Goal: Task Accomplishment & Management: Complete application form

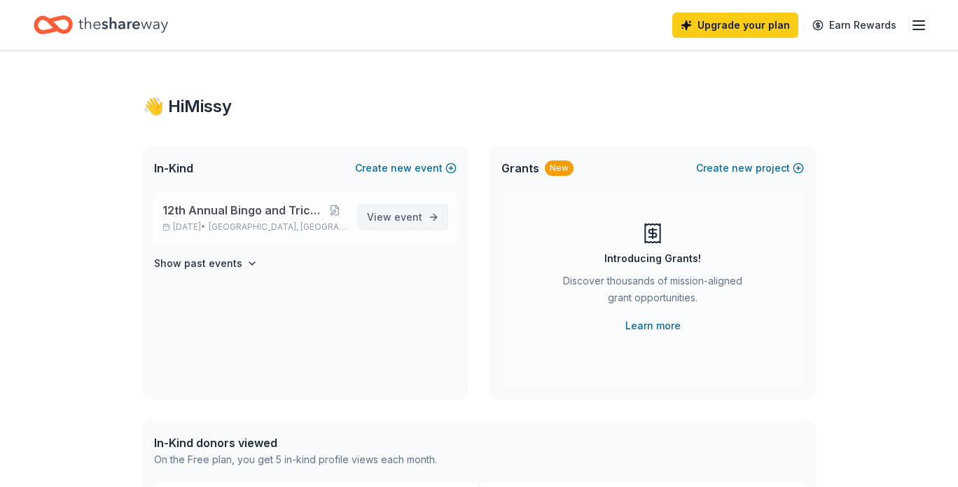
click at [413, 219] on span "event" at bounding box center [408, 217] width 28 height 12
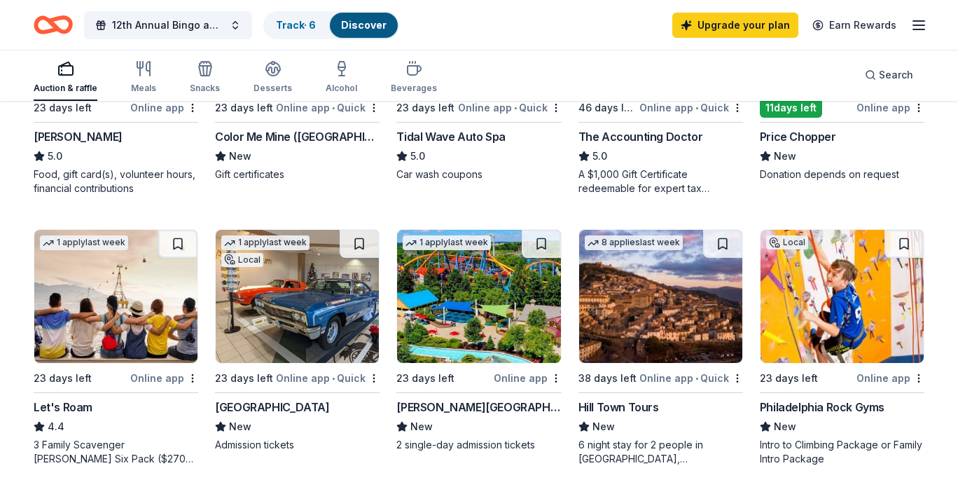
scroll to position [630, 0]
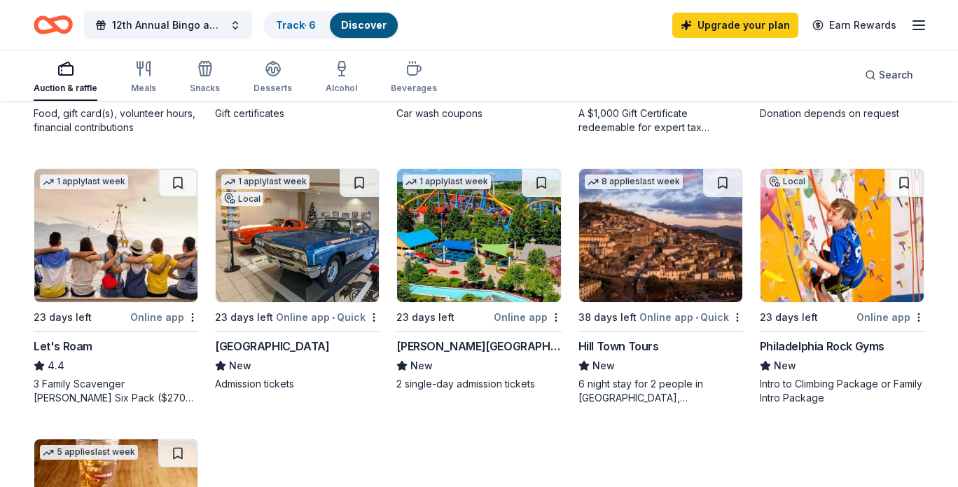
click at [476, 251] on img at bounding box center [478, 235] width 163 height 133
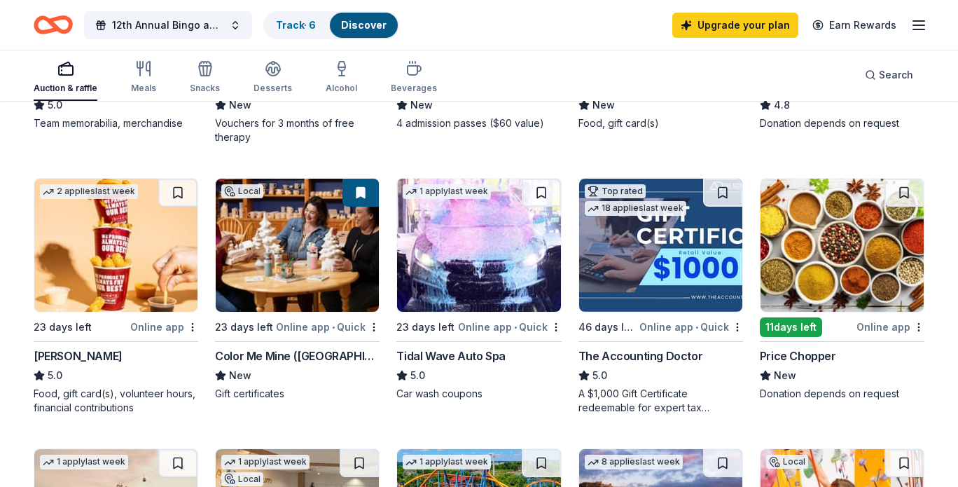
scroll to position [420, 0]
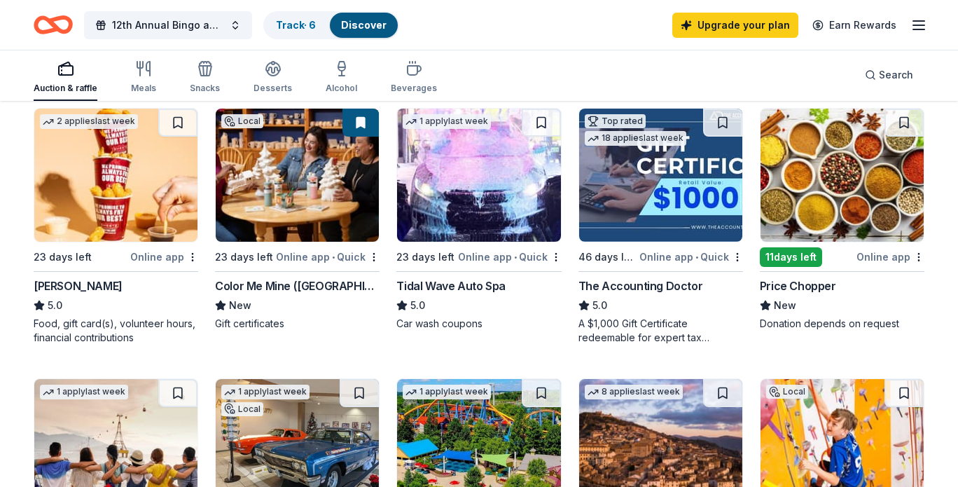
click at [287, 291] on div "Color Me Mine (Lehigh Valley)" at bounding box center [297, 285] width 165 height 17
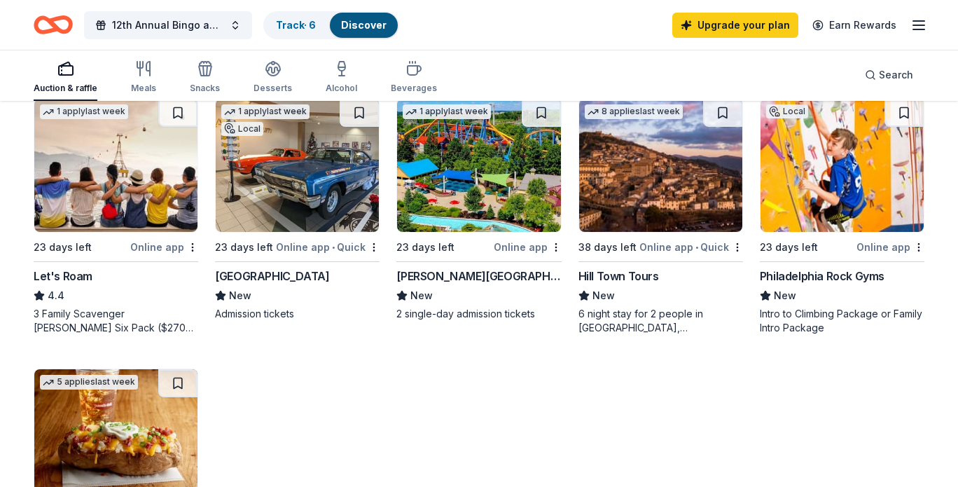
scroll to position [911, 0]
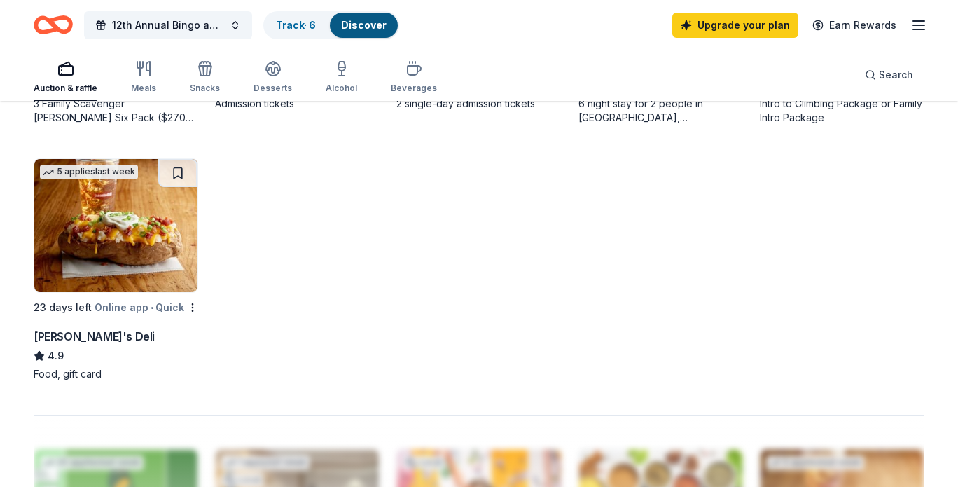
click at [104, 223] on img at bounding box center [115, 225] width 163 height 133
click at [181, 173] on button at bounding box center [177, 173] width 39 height 28
click at [181, 173] on button at bounding box center [179, 173] width 36 height 28
click at [179, 172] on button at bounding box center [179, 173] width 36 height 28
click at [179, 168] on button at bounding box center [179, 173] width 36 height 28
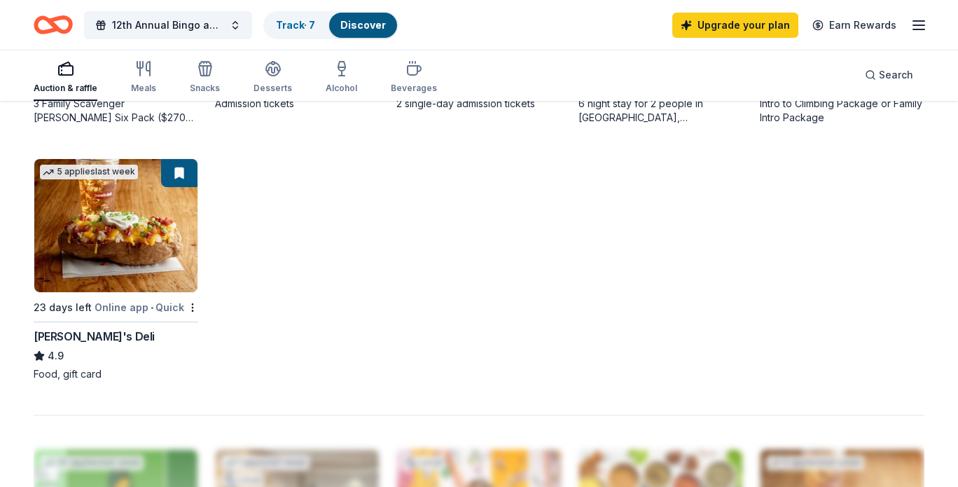
click at [385, 22] on div "Discover" at bounding box center [363, 25] width 68 height 25
click at [286, 29] on link "Track · 7" at bounding box center [295, 25] width 39 height 12
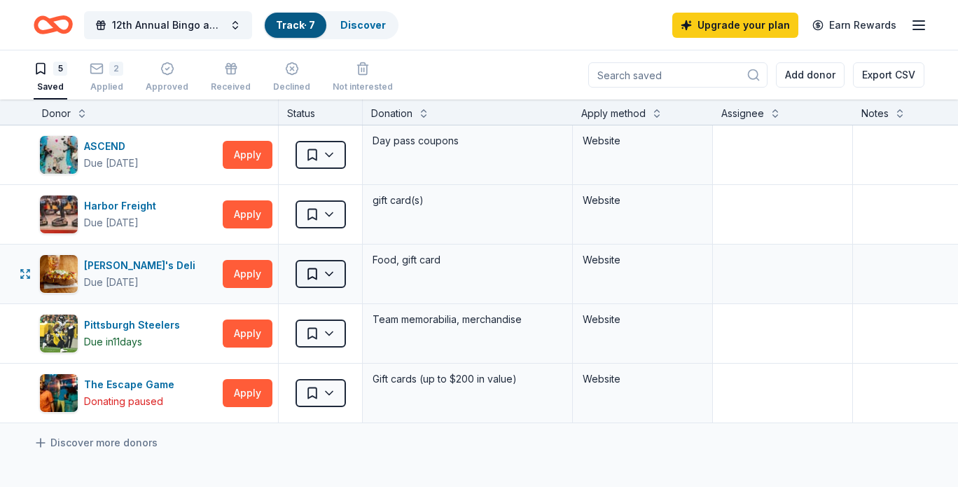
click at [333, 274] on html "12th Annual Bingo and Tricky Tray Track · 7 Discover Upgrade your plan Earn Rew…" at bounding box center [479, 243] width 958 height 487
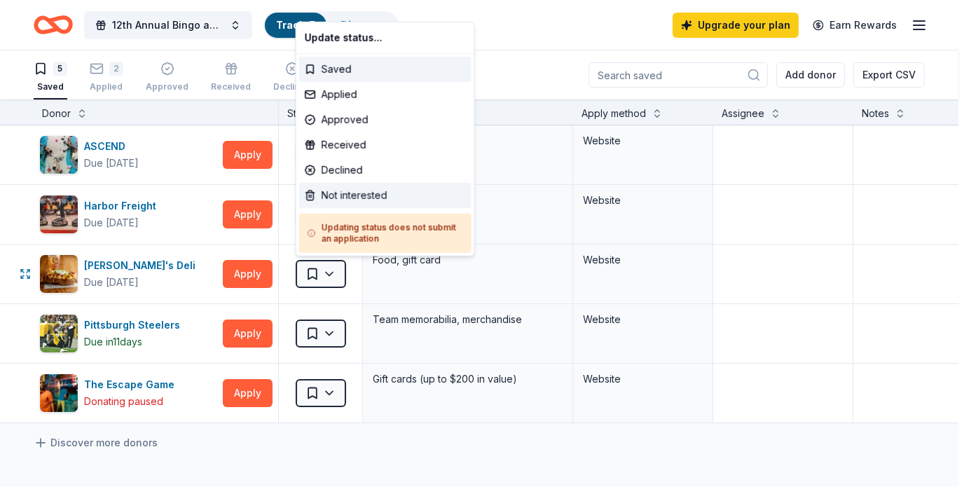
click at [353, 190] on div "Not interested" at bounding box center [385, 195] width 172 height 25
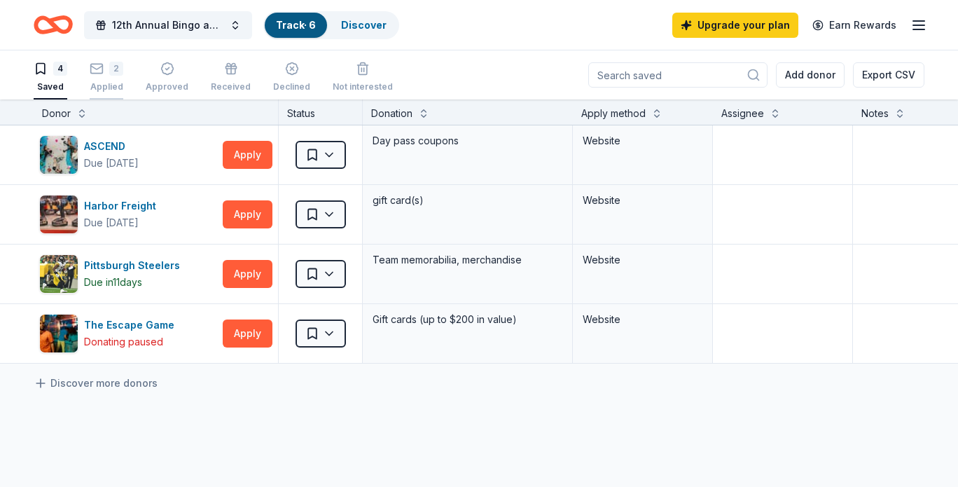
click at [102, 70] on rect "button" at bounding box center [97, 68] width 12 height 9
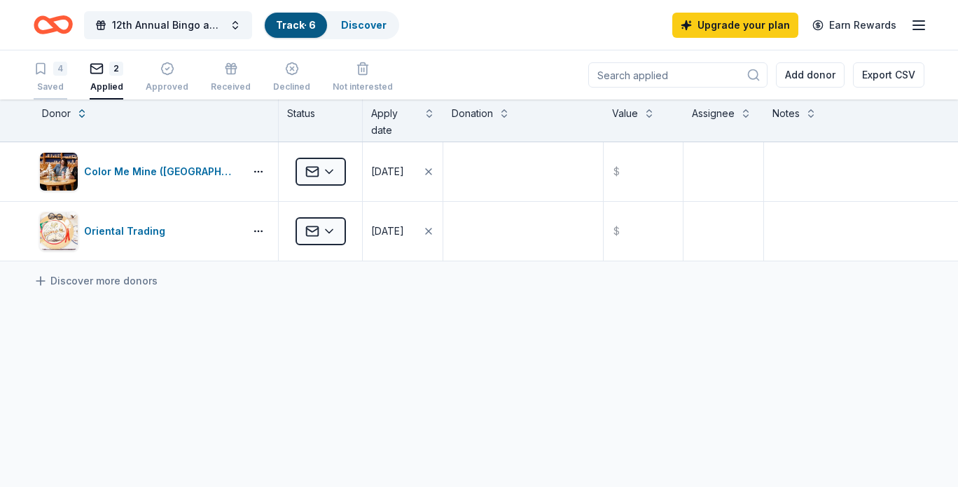
click at [49, 71] on div "4" at bounding box center [51, 69] width 34 height 14
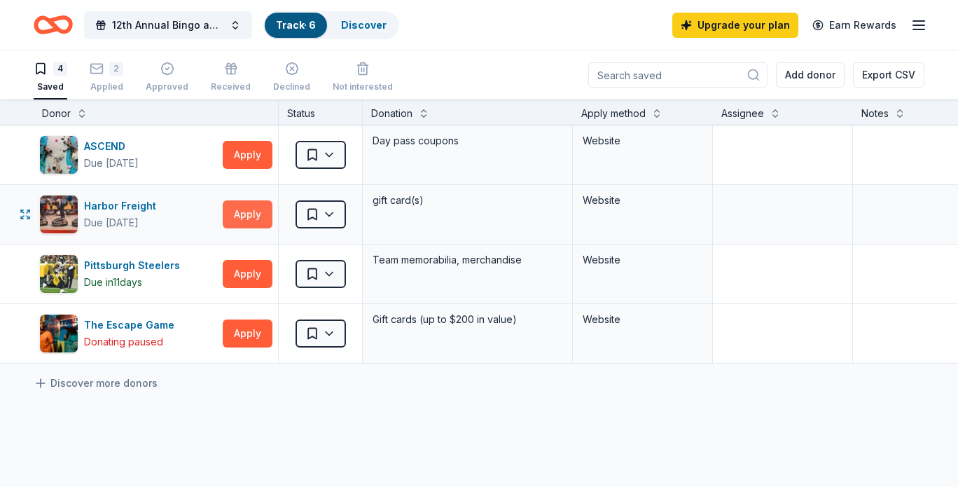
click at [246, 212] on button "Apply" at bounding box center [248, 214] width 50 height 28
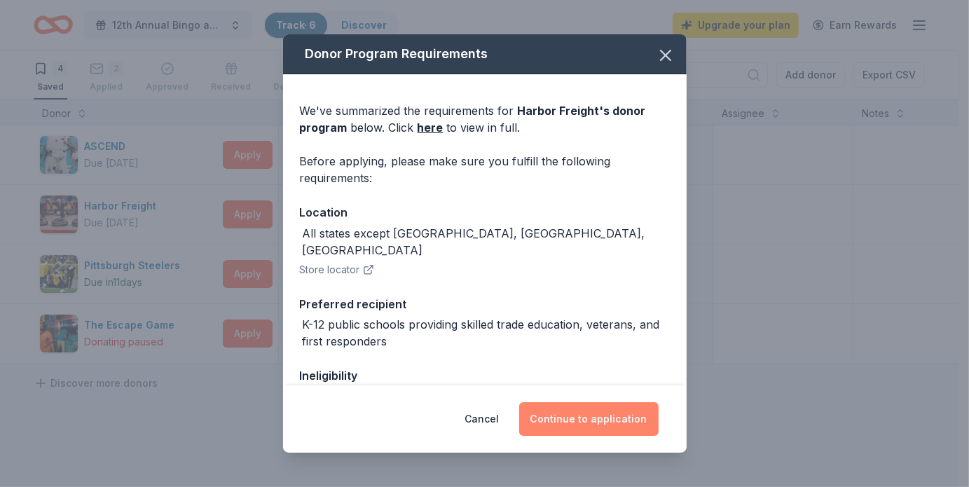
drag, startPoint x: 605, startPoint y: 429, endPoint x: 577, endPoint y: 416, distance: 31.4
click at [605, 428] on button "Continue to application" at bounding box center [588, 419] width 139 height 34
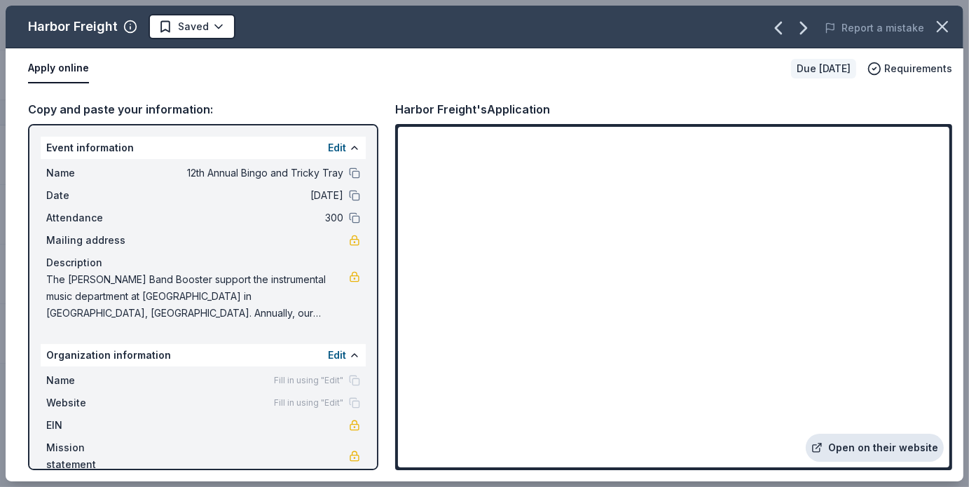
click at [869, 450] on link "Open on their website" at bounding box center [875, 448] width 138 height 28
click at [884, 32] on button "Report a mistake" at bounding box center [874, 28] width 99 height 17
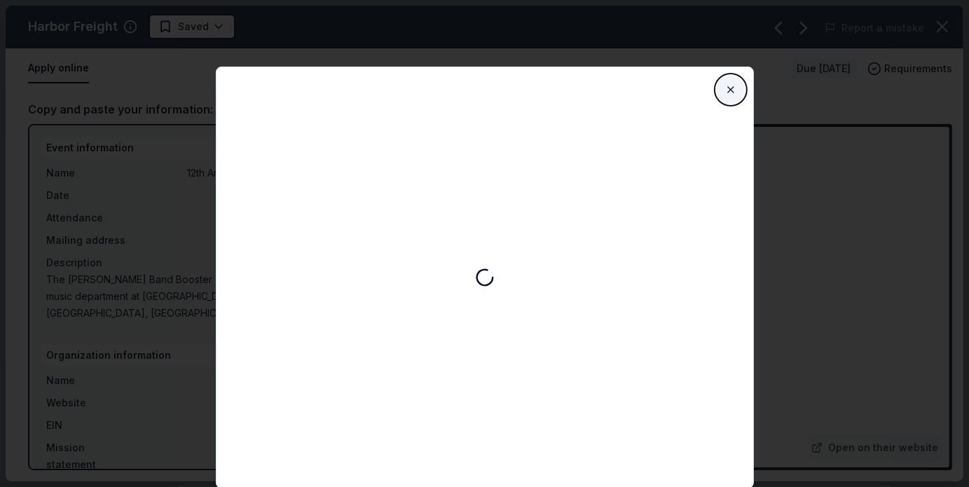
click at [736, 90] on button "Close" at bounding box center [731, 90] width 28 height 28
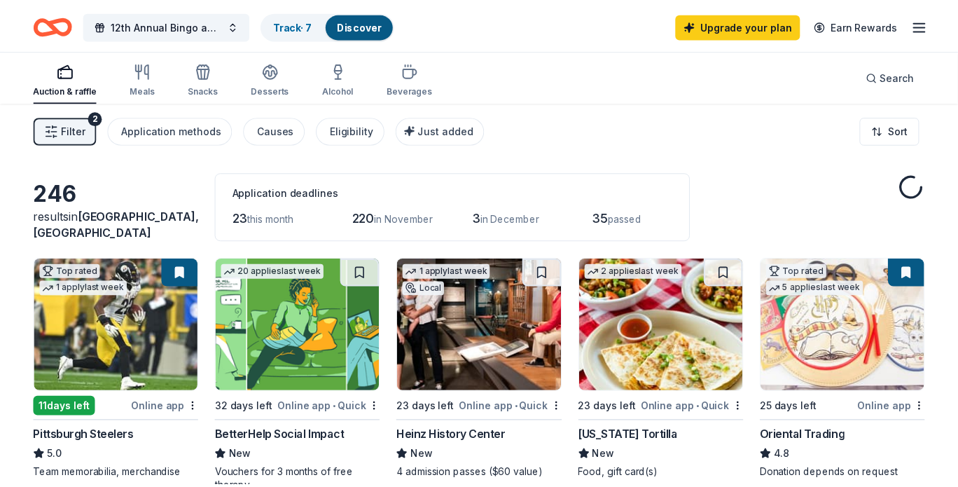
scroll to position [911, 0]
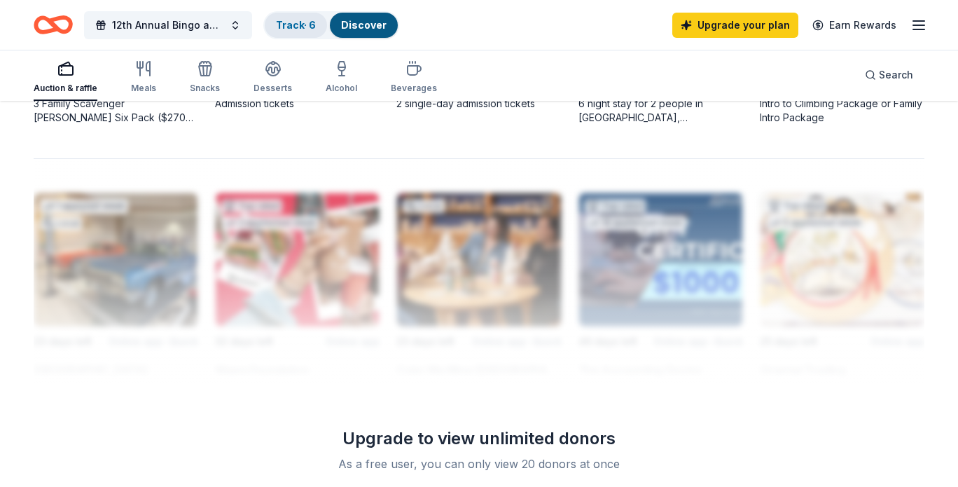
click at [297, 25] on link "Track · 6" at bounding box center [296, 25] width 40 height 12
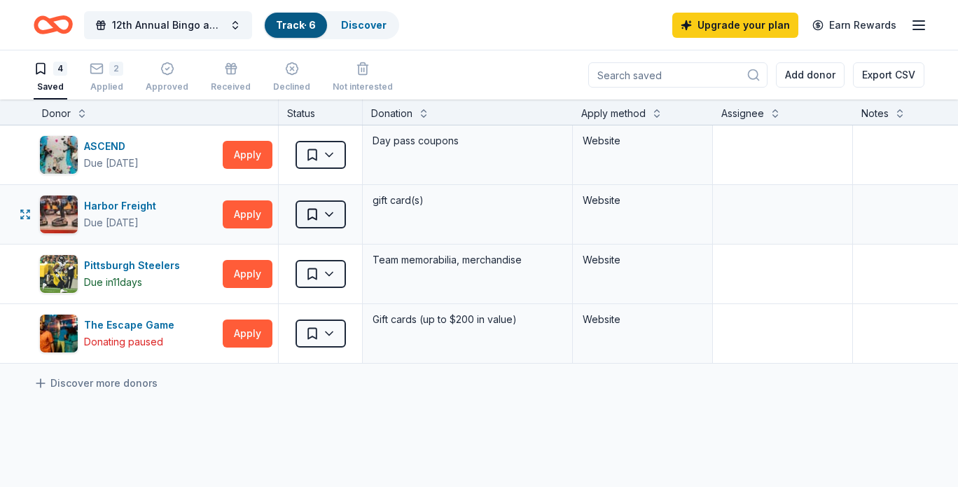
click at [324, 212] on html "12th Annual Bingo and Tricky Tray Track · 6 Discover Upgrade your plan Earn Rew…" at bounding box center [479, 243] width 958 height 487
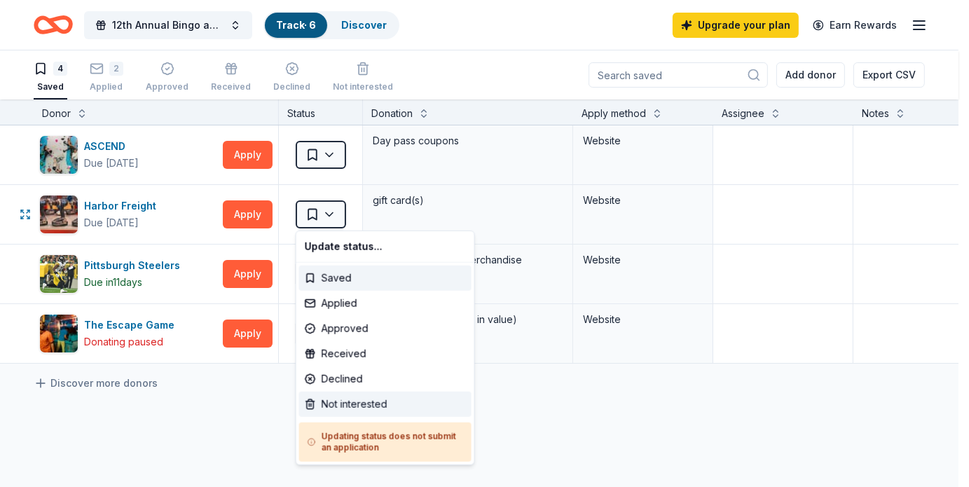
click at [346, 406] on div "Not interested" at bounding box center [385, 404] width 172 height 25
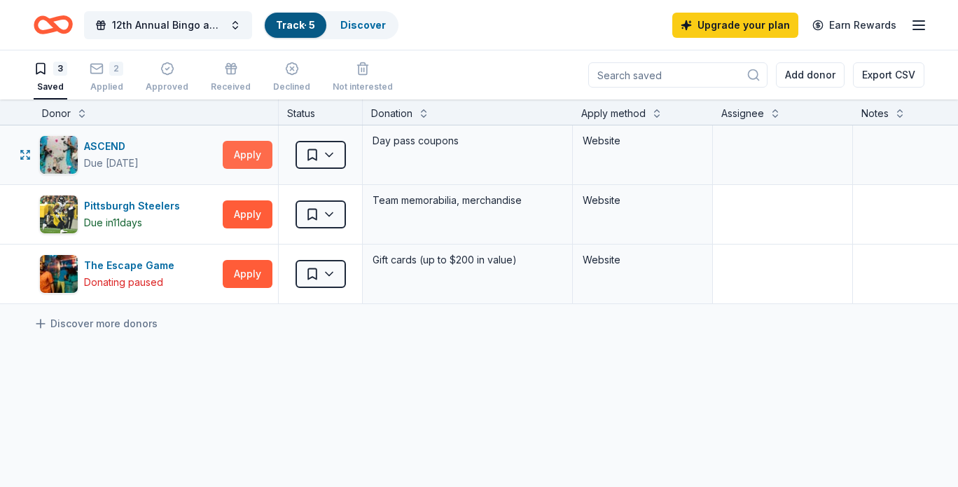
click at [247, 150] on button "Apply" at bounding box center [248, 155] width 50 height 28
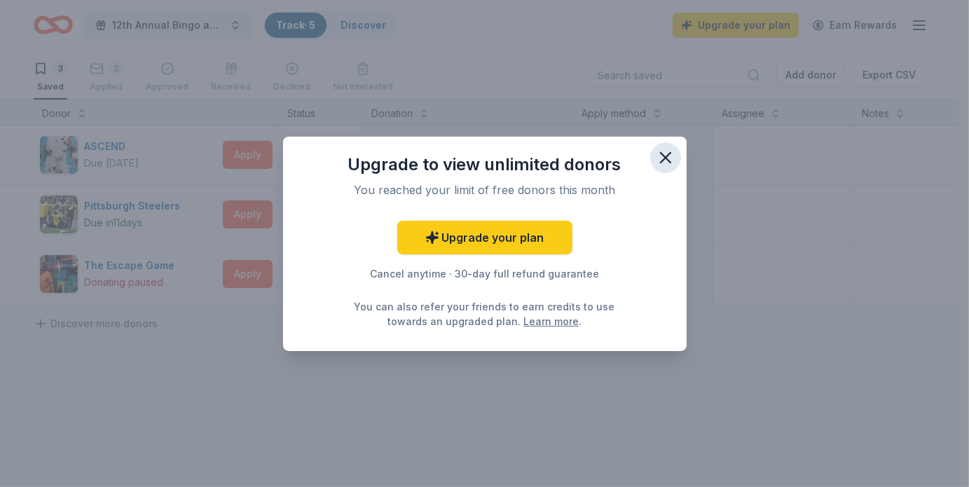
click at [661, 156] on icon "button" at bounding box center [666, 158] width 20 height 20
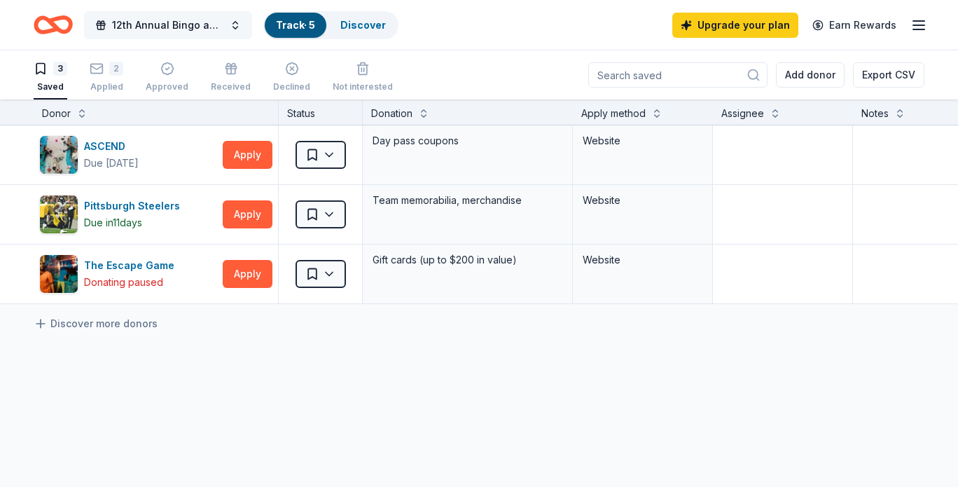
click at [234, 27] on button "12th Annual Bingo and Tricky Tray" at bounding box center [168, 25] width 168 height 28
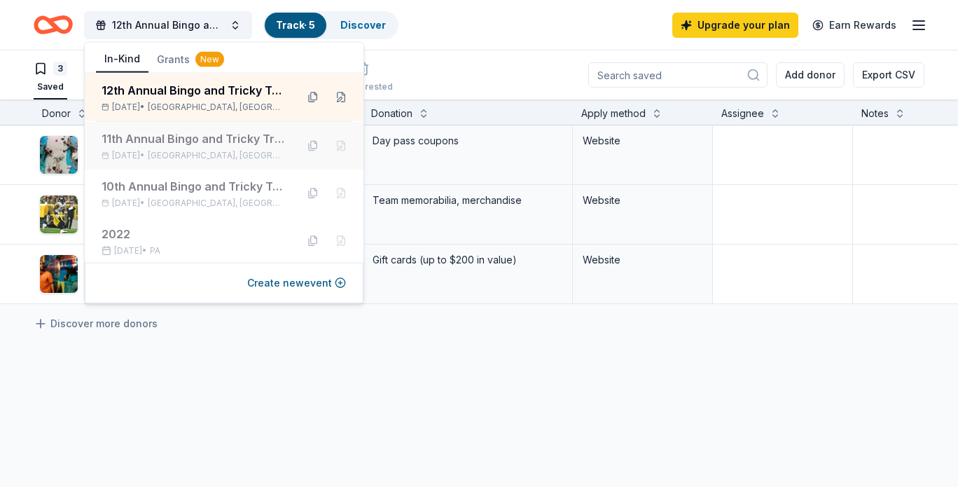
click at [152, 142] on div "11th Annual Bingo and Tricky Tray" at bounding box center [194, 138] width 184 height 17
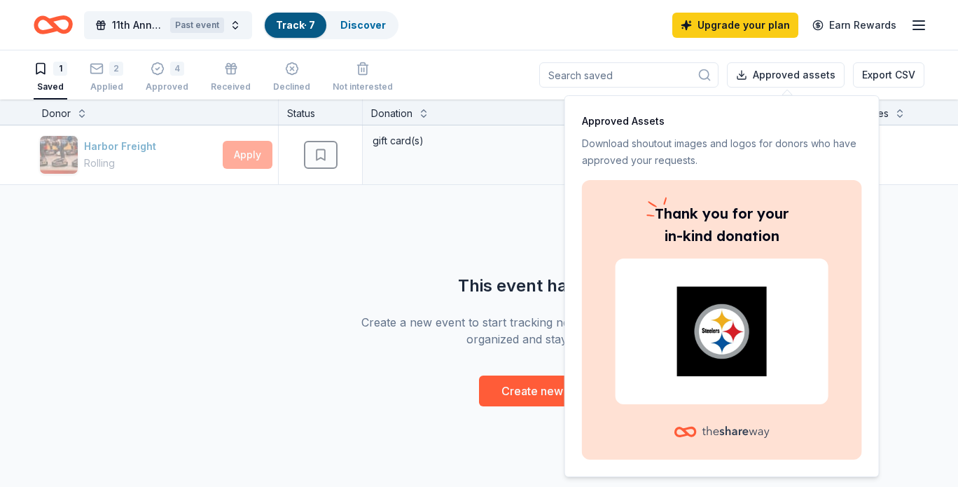
click at [200, 270] on div "Harbor Freight Rolling Apply Saved gift card(s) Website This event has passed C…" at bounding box center [548, 265] width 1097 height 281
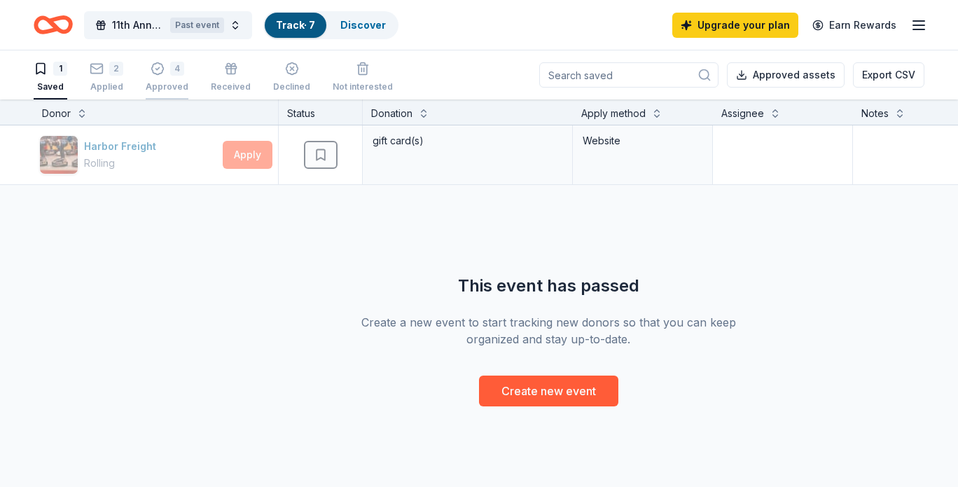
click at [183, 71] on div "4" at bounding box center [167, 69] width 43 height 14
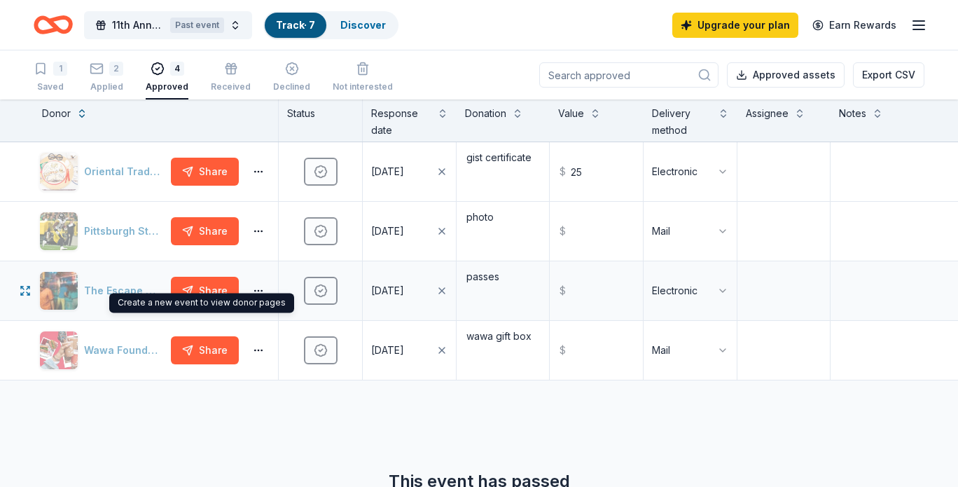
click at [62, 289] on div "The Escape Game" at bounding box center [102, 290] width 126 height 39
click at [21, 290] on icon "button" at bounding box center [25, 290] width 11 height 11
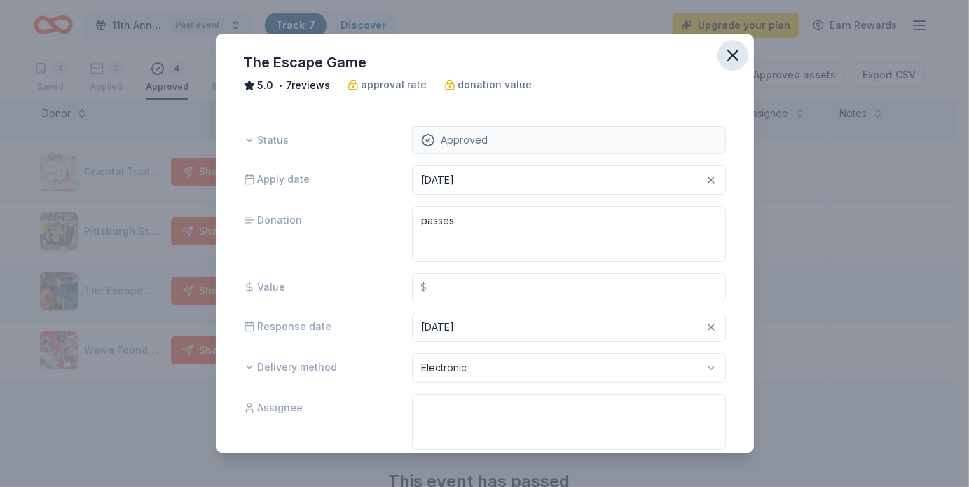
click at [723, 57] on icon "button" at bounding box center [733, 56] width 20 height 20
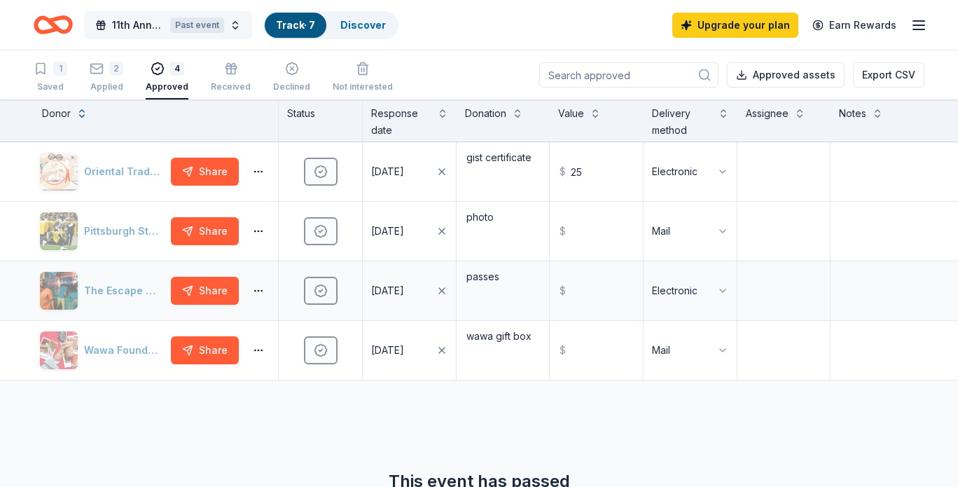
click at [233, 25] on button "11th Annual Bingo and Tricky Tray Past event" at bounding box center [168, 25] width 168 height 28
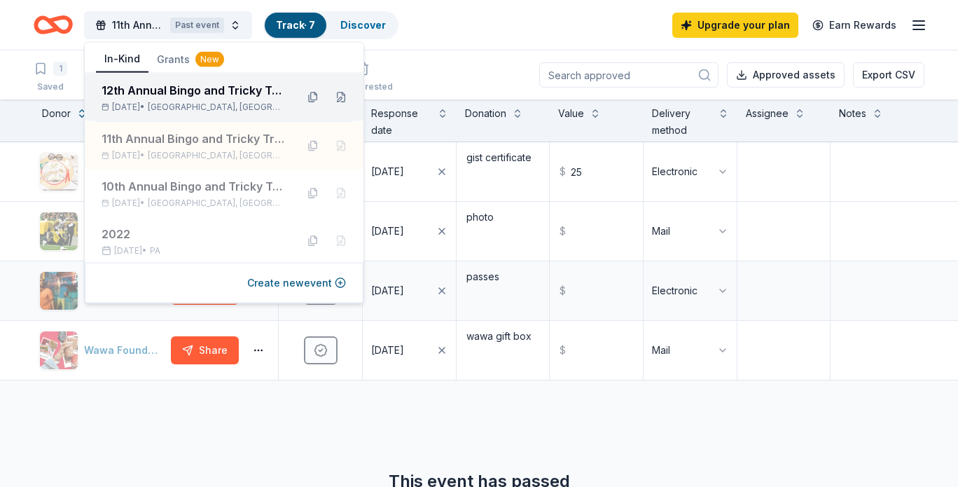
click at [166, 97] on div "12th Annual Bingo and Tricky Tray" at bounding box center [194, 90] width 184 height 17
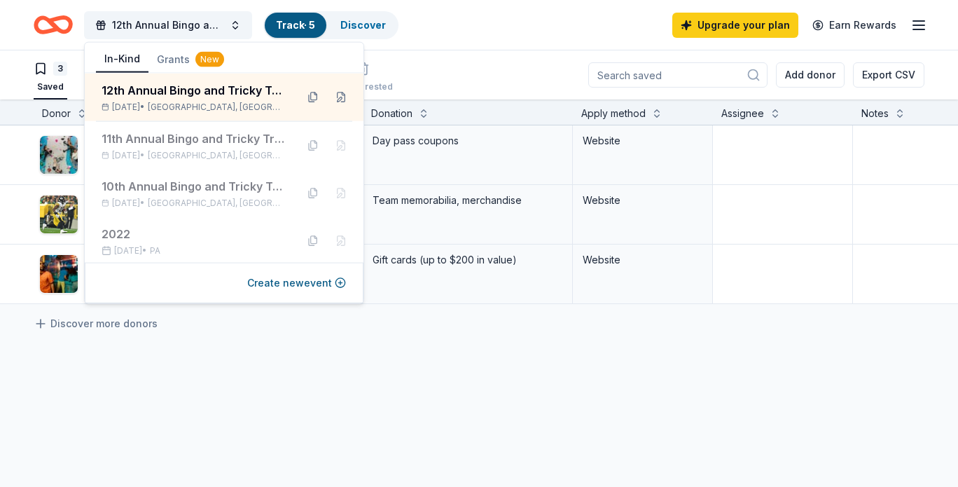
click at [278, 382] on div "ASCEND Due in 23 days Apply Saved Day pass coupons Website Pittsburgh Steelers …" at bounding box center [548, 346] width 1097 height 442
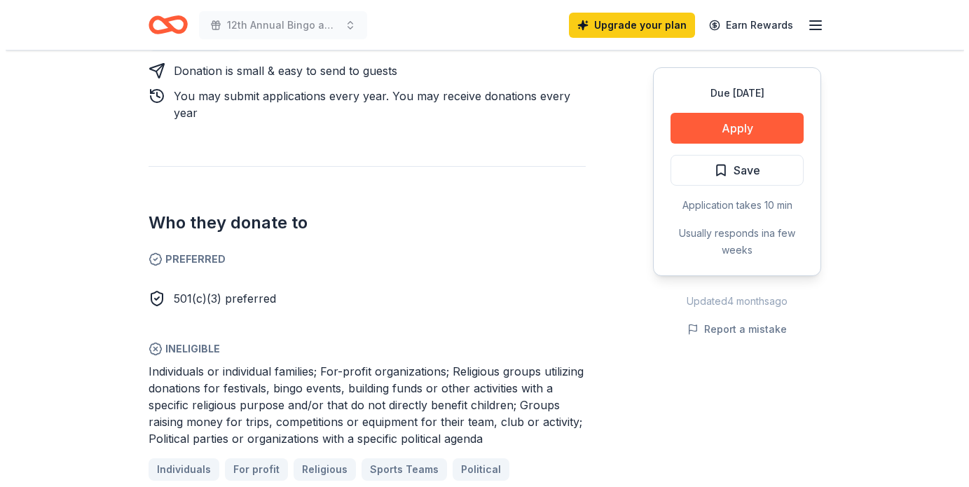
scroll to position [771, 0]
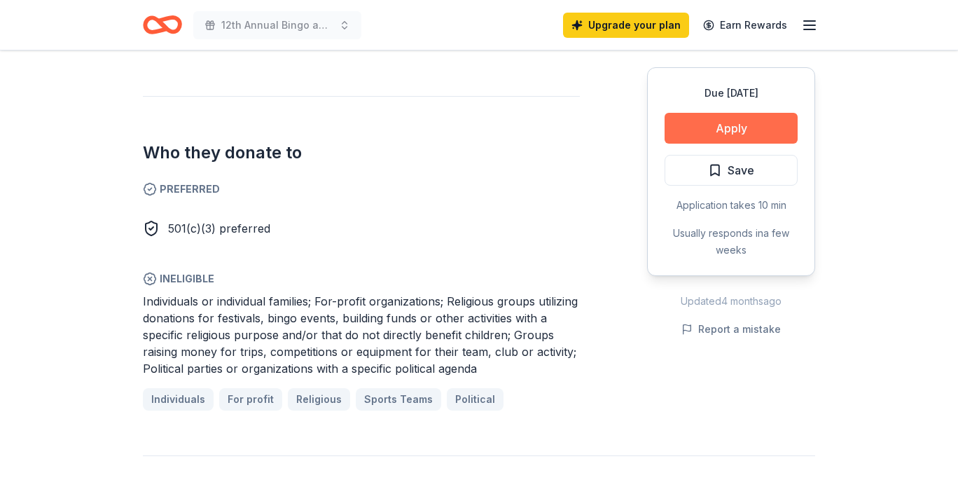
click at [727, 130] on button "Apply" at bounding box center [731, 128] width 133 height 31
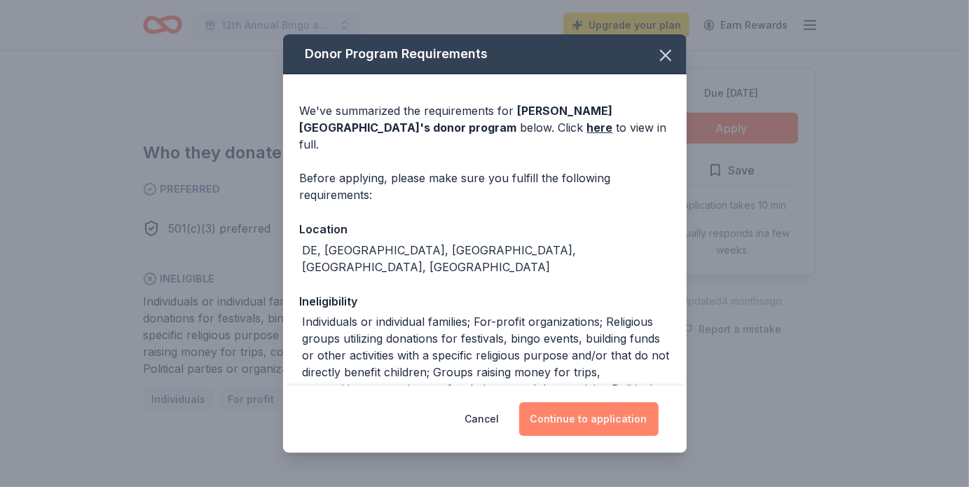
drag, startPoint x: 573, startPoint y: 413, endPoint x: 563, endPoint y: 403, distance: 13.4
click at [576, 413] on button "Continue to application" at bounding box center [588, 419] width 139 height 34
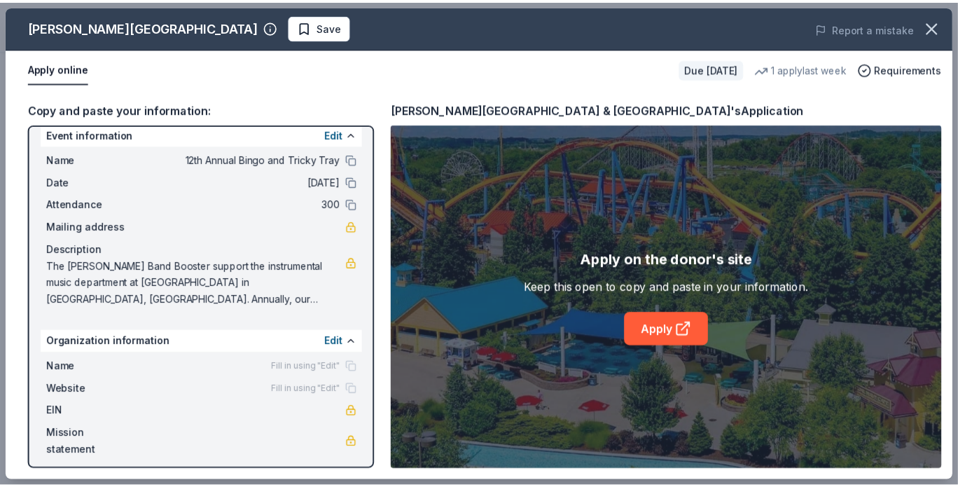
scroll to position [21, 0]
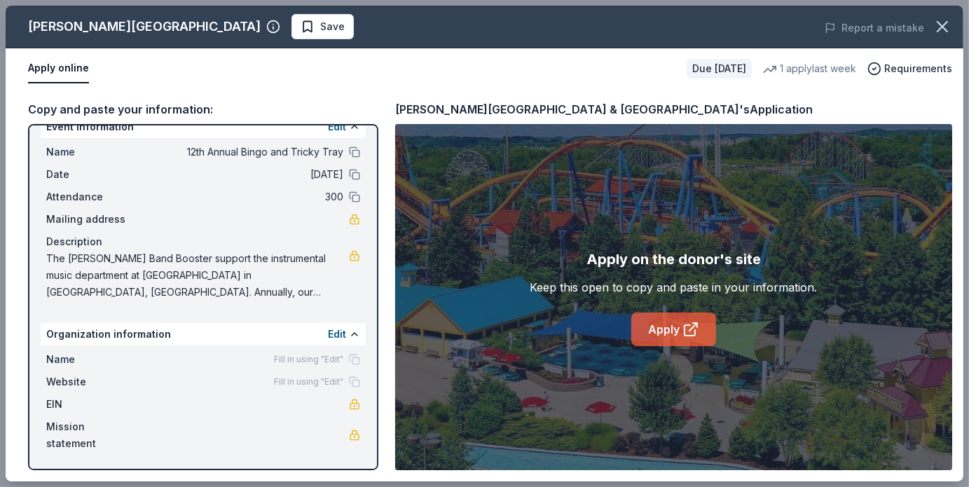
click at [679, 323] on link "Apply" at bounding box center [673, 329] width 85 height 34
click at [662, 326] on link "Apply" at bounding box center [673, 329] width 85 height 34
click at [946, 26] on icon "button" at bounding box center [942, 27] width 20 height 20
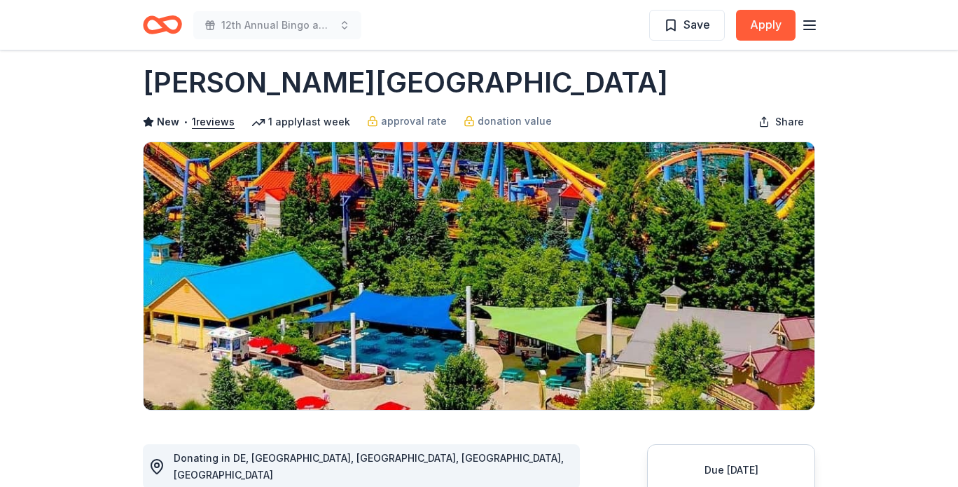
scroll to position [0, 0]
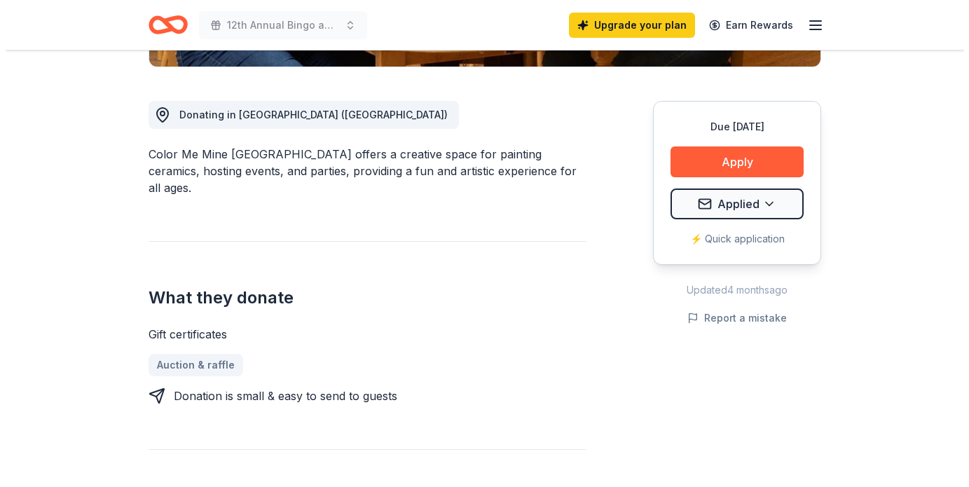
scroll to position [350, 0]
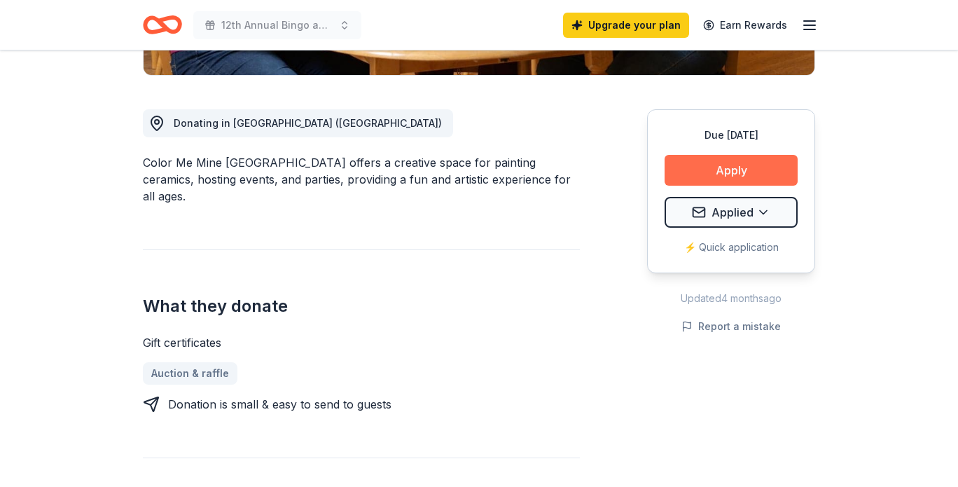
click at [720, 165] on button "Apply" at bounding box center [731, 170] width 133 height 31
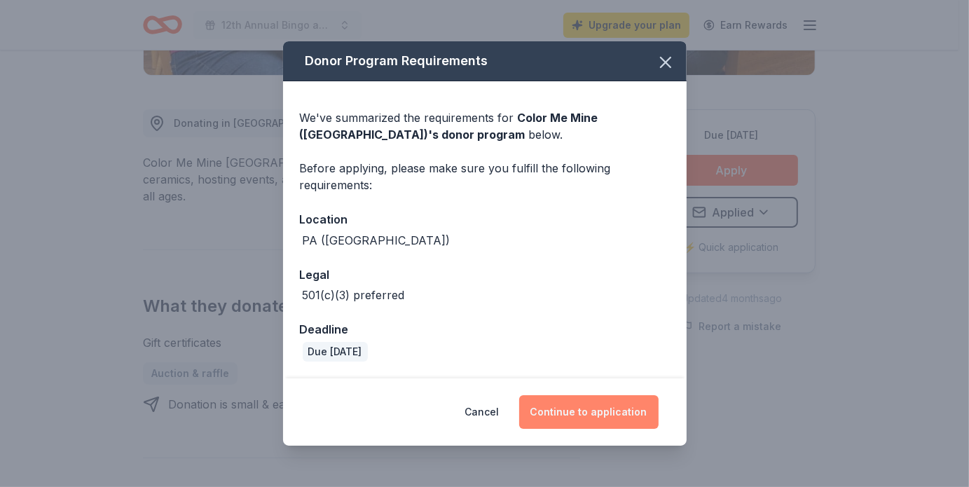
click at [590, 412] on button "Continue to application" at bounding box center [588, 412] width 139 height 34
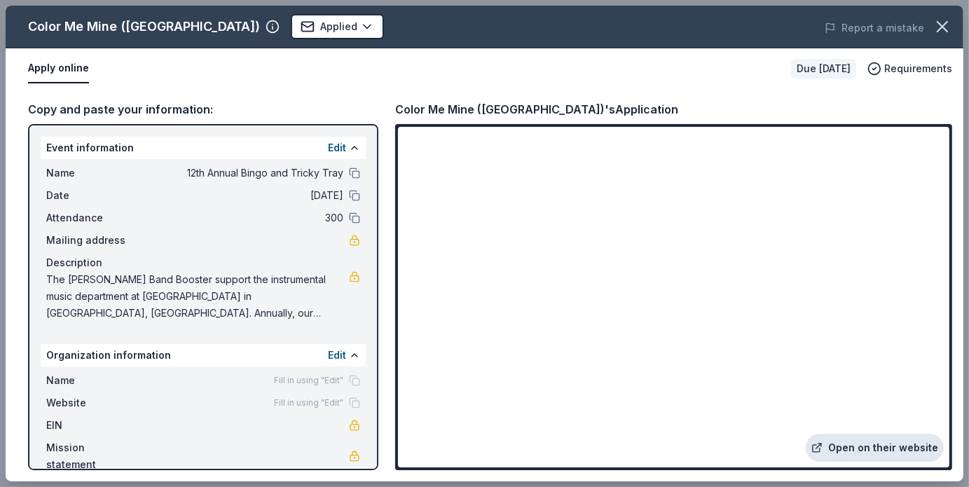
click at [852, 448] on link "Open on their website" at bounding box center [875, 448] width 138 height 28
